Goal: Check status: Check status

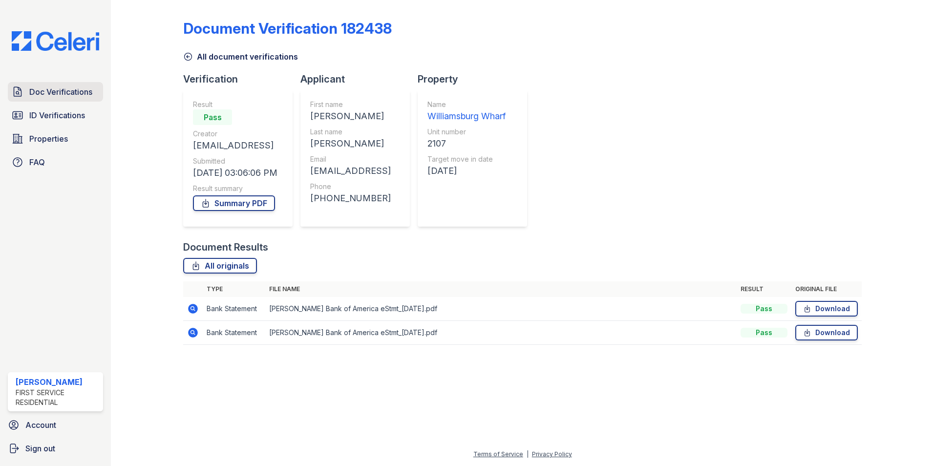
click at [49, 92] on span "Doc Verifications" at bounding box center [60, 92] width 63 height 12
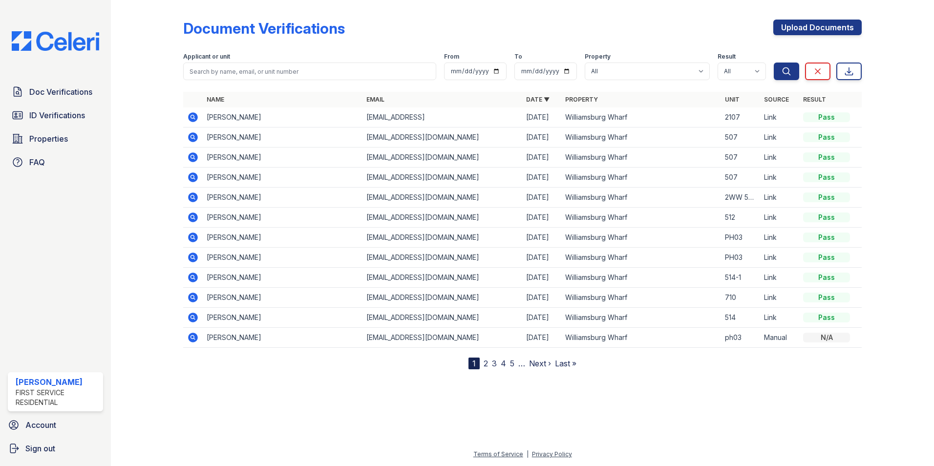
click at [195, 196] on icon at bounding box center [193, 198] width 10 height 10
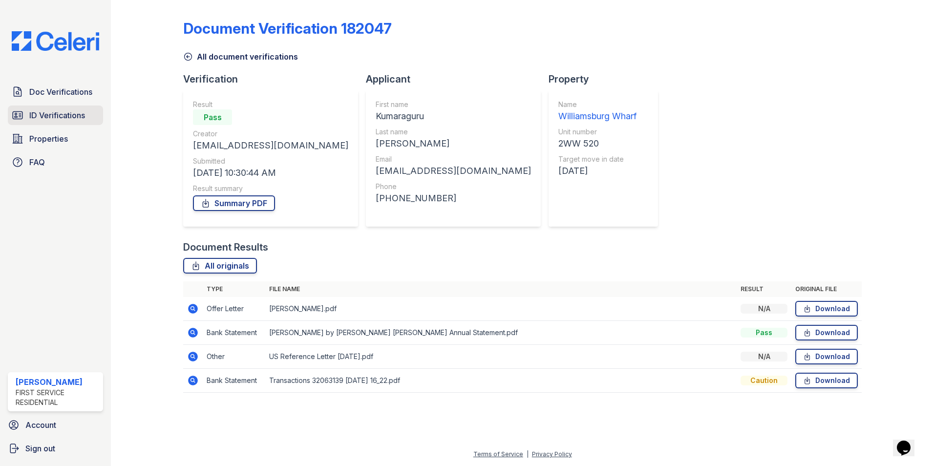
click at [74, 115] on span "ID Verifications" at bounding box center [57, 115] width 56 height 12
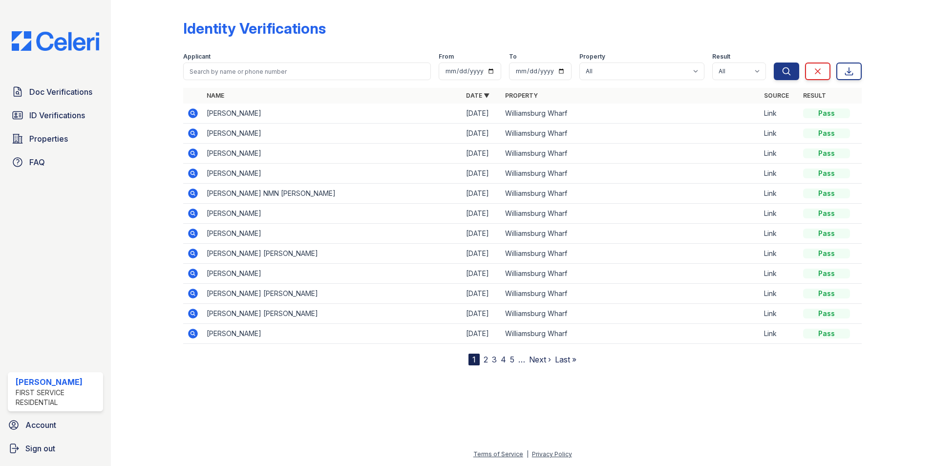
click at [194, 171] on icon at bounding box center [193, 174] width 10 height 10
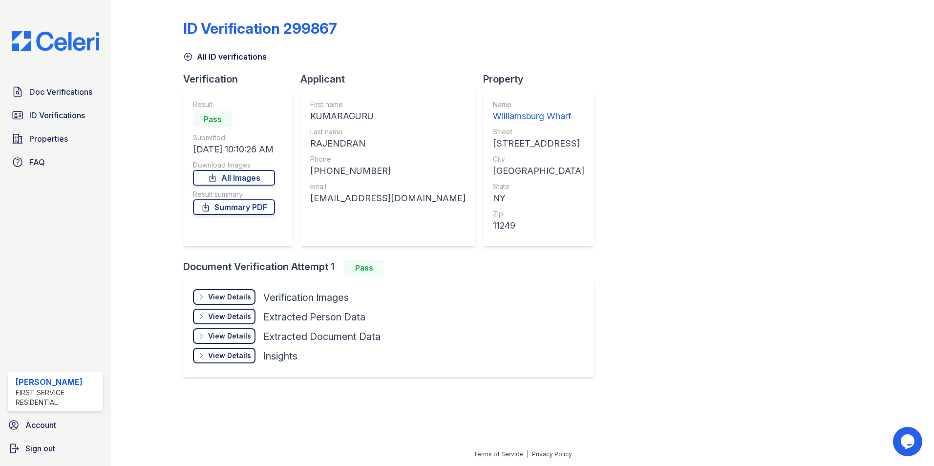
click at [199, 298] on icon at bounding box center [201, 297] width 8 height 8
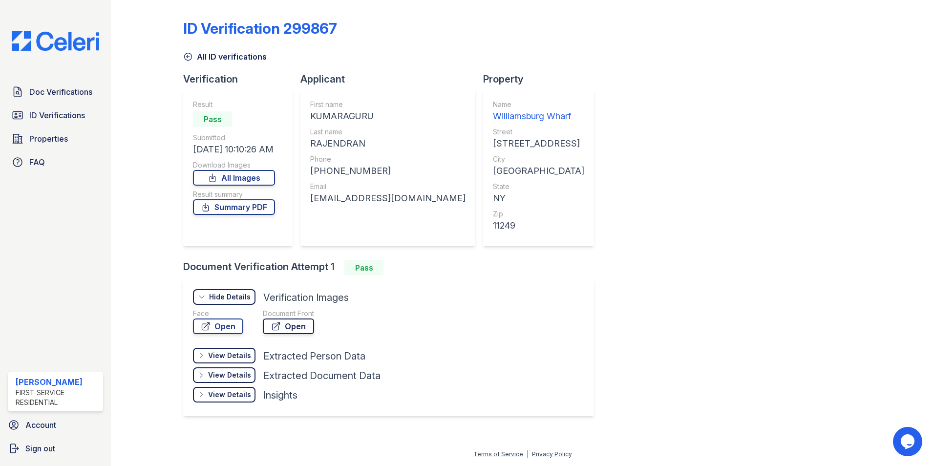
click at [271, 325] on icon at bounding box center [276, 327] width 10 height 10
